Goal: Information Seeking & Learning: Learn about a topic

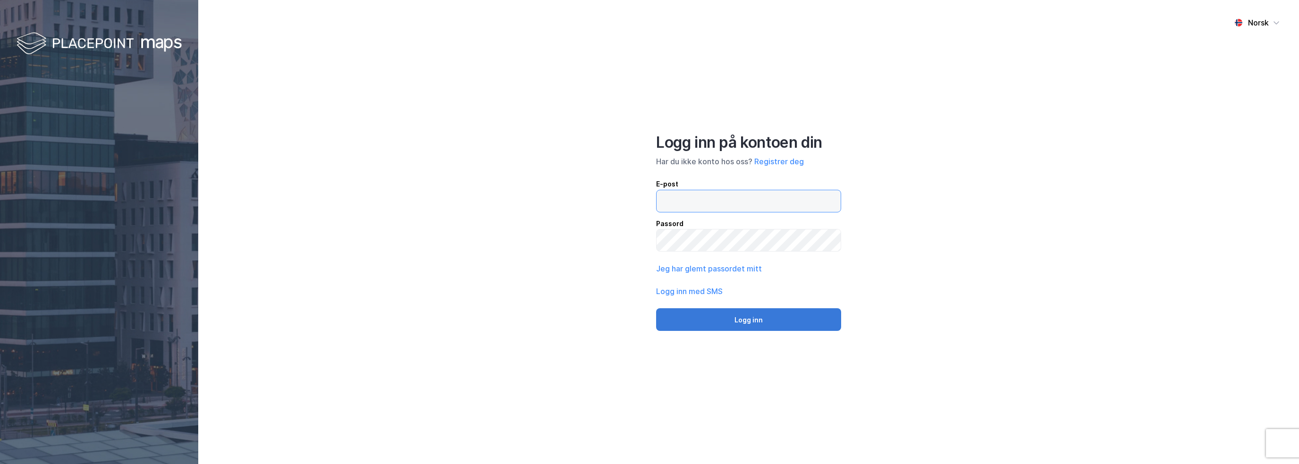
type input "[PERSON_NAME][EMAIL_ADDRESS][DOMAIN_NAME]"
click at [818, 313] on button "Logg inn" at bounding box center [748, 319] width 185 height 23
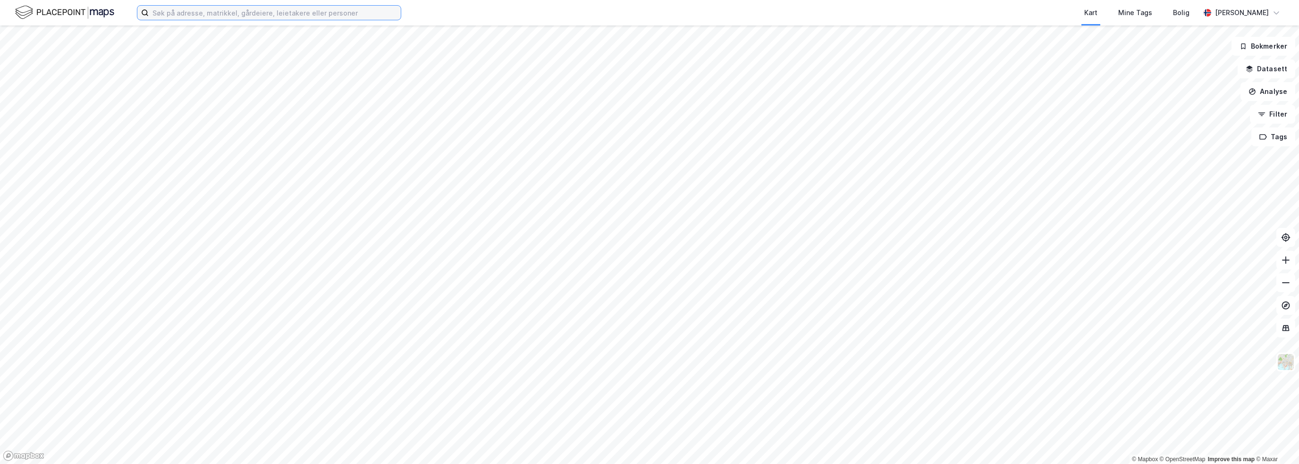
click at [294, 13] on input at bounding box center [275, 13] width 252 height 14
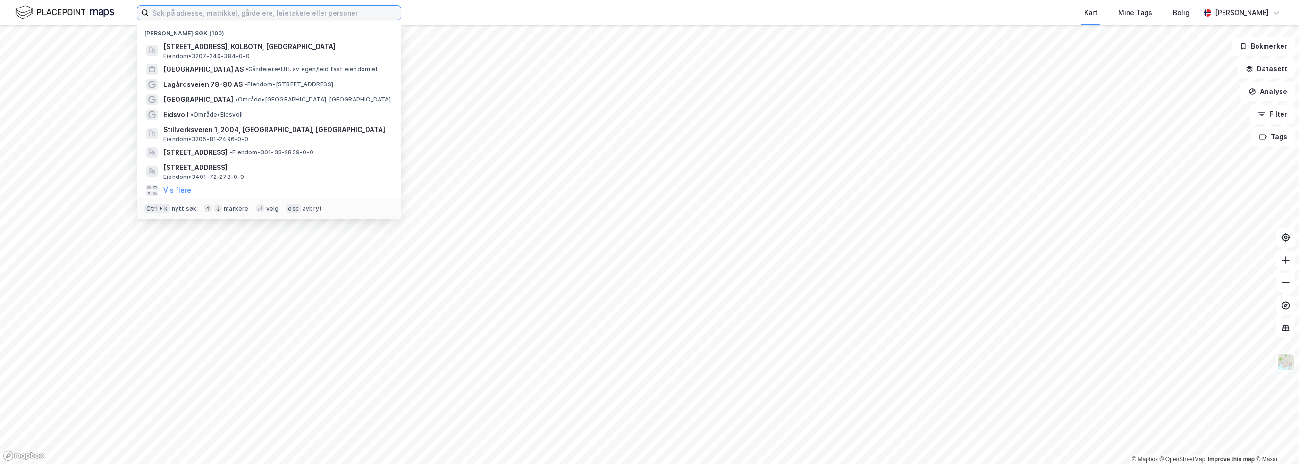
paste input "Drammensveien 103 D"
type input "Drammensveien 103 D"
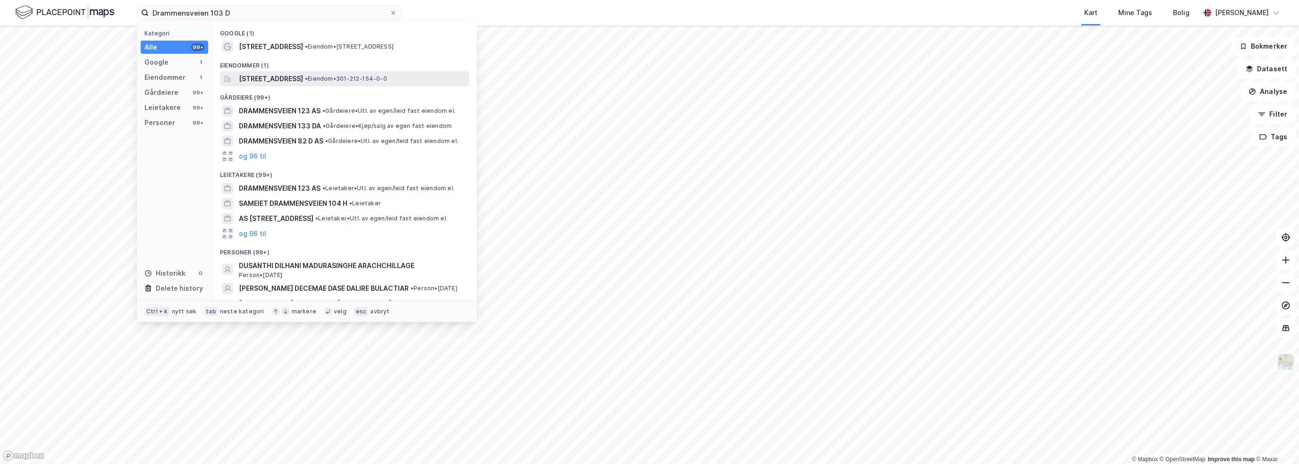
click at [303, 74] on span "[STREET_ADDRESS]" at bounding box center [271, 78] width 64 height 11
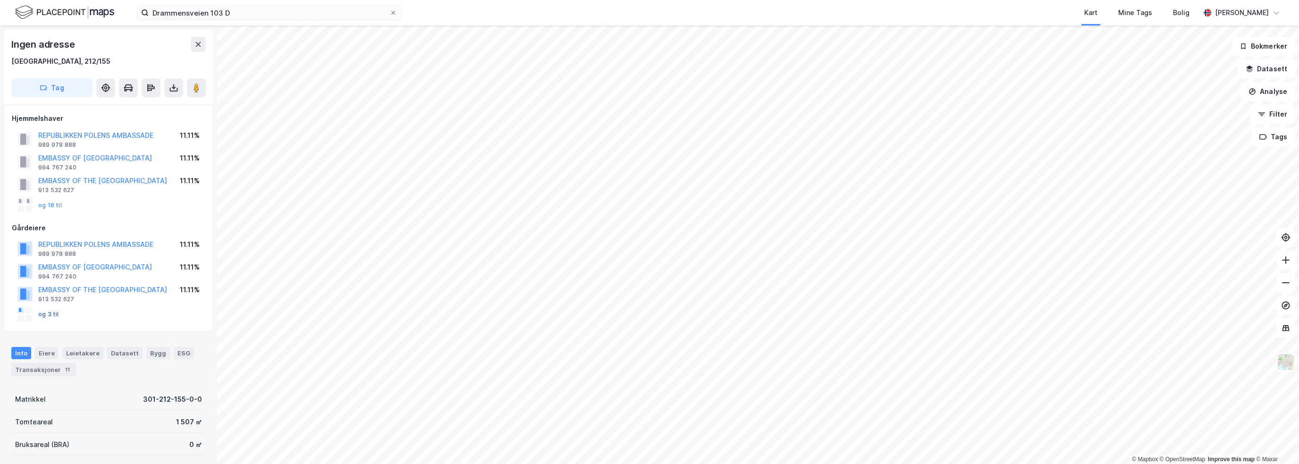
click at [0, 0] on button "og 3 til" at bounding box center [0, 0] width 0 height 0
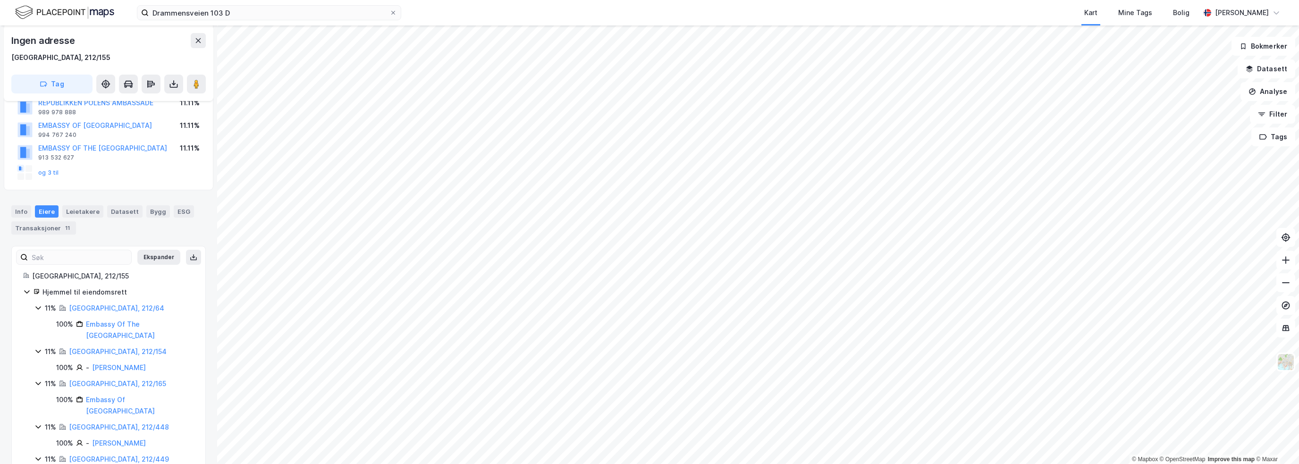
scroll to position [189, 0]
